Goal: Find specific page/section

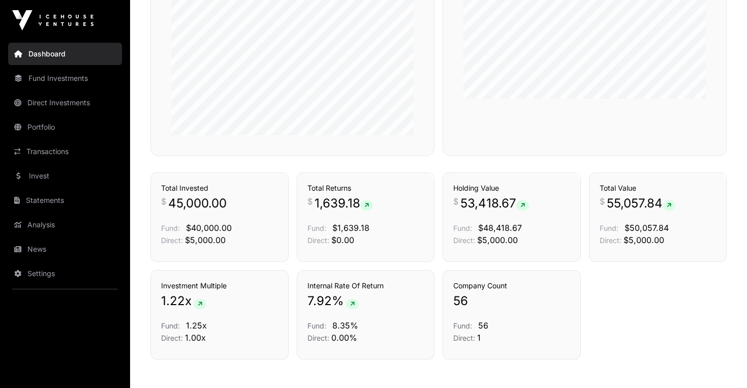
scroll to position [678, 0]
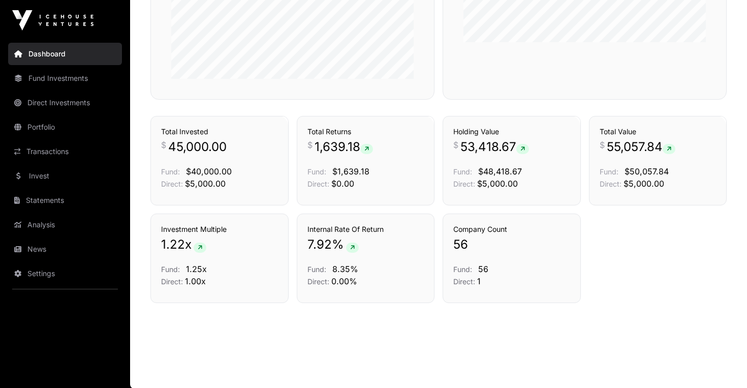
click at [56, 127] on link "Portfolio" at bounding box center [65, 127] width 114 height 22
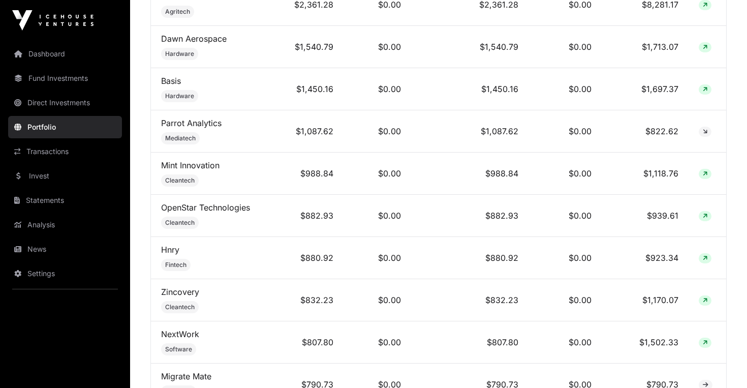
scroll to position [483, 0]
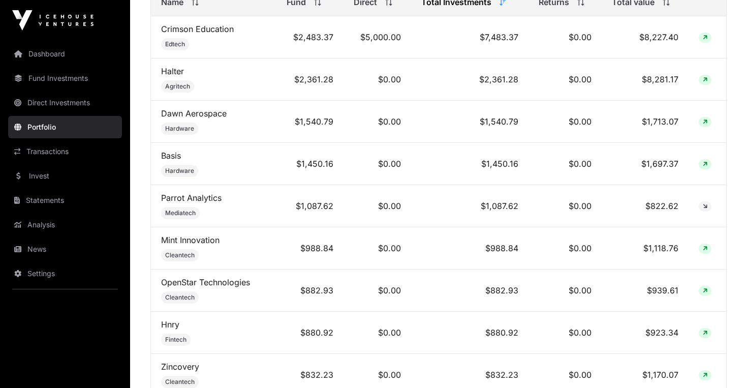
click at [201, 238] on link "Mint Innovation" at bounding box center [190, 240] width 58 height 10
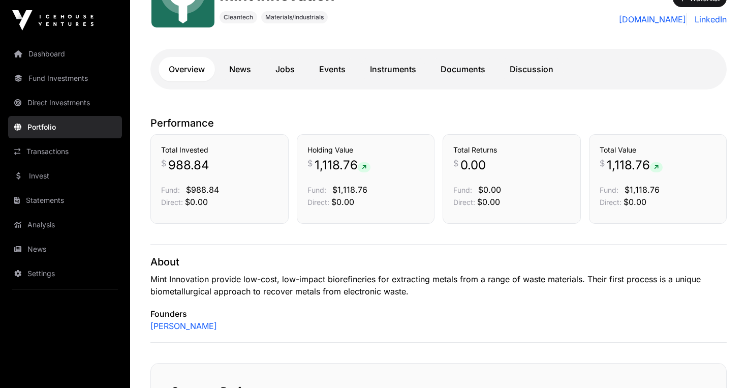
scroll to position [143, 0]
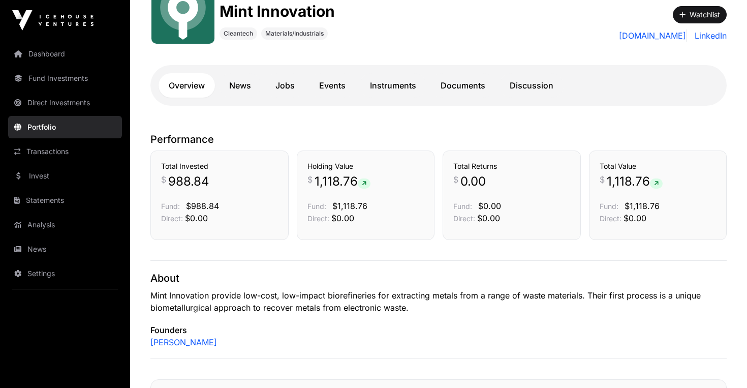
click at [449, 90] on link "Documents" at bounding box center [462, 85] width 65 height 24
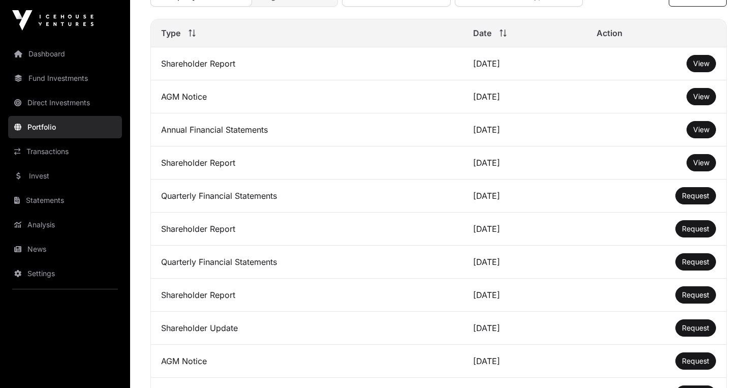
scroll to position [226, 0]
